Goal: Check status

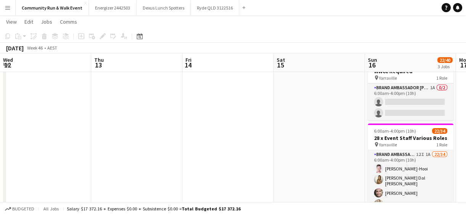
scroll to position [0, 263]
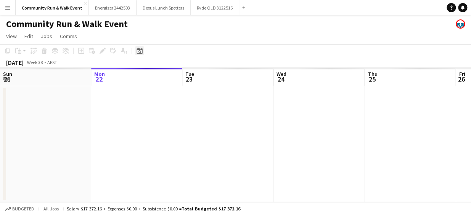
click at [137, 52] on icon "Date picker" at bounding box center [140, 51] width 6 height 6
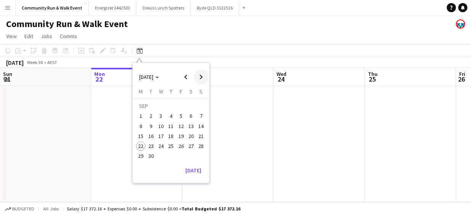
click at [201, 80] on span "Next month" at bounding box center [201, 76] width 15 height 15
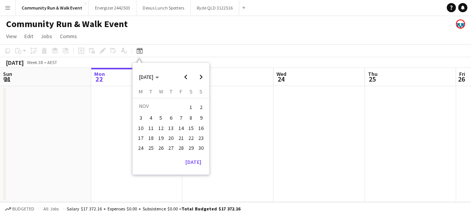
click at [200, 125] on span "16" at bounding box center [201, 128] width 9 height 9
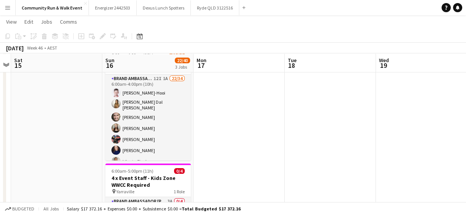
scroll to position [115, 0]
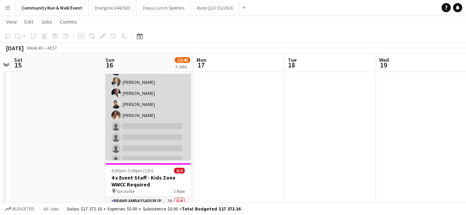
click at [152, 114] on app-card-role "Brand Ambassador Sun 12I 1A 22/34 6:00am-4:00pm (10h) [PERSON_NAME]-[PERSON_NAM…" at bounding box center [148, 59] width 86 height 394
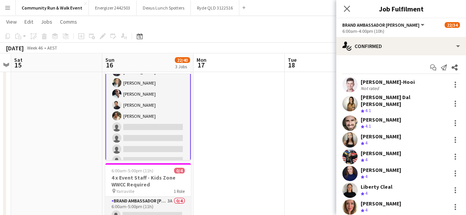
scroll to position [213, 0]
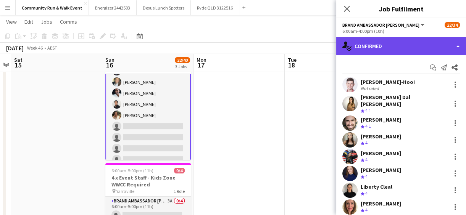
click at [388, 42] on div "single-neutral-actions-check-2 Confirmed" at bounding box center [401, 46] width 130 height 18
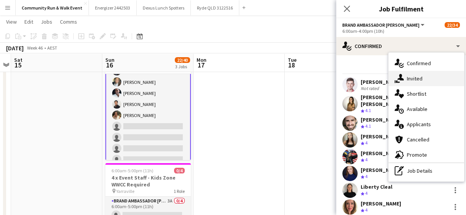
click at [409, 81] on span "Invited" at bounding box center [415, 78] width 16 height 7
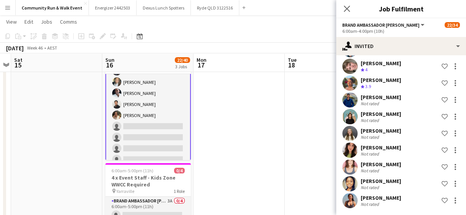
scroll to position [110, 0]
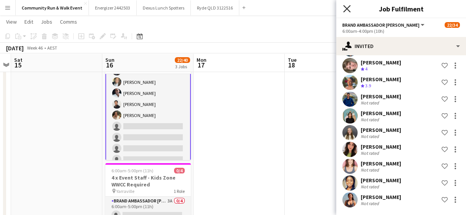
click at [345, 6] on icon at bounding box center [346, 8] width 7 height 7
